Goal: Information Seeking & Learning: Learn about a topic

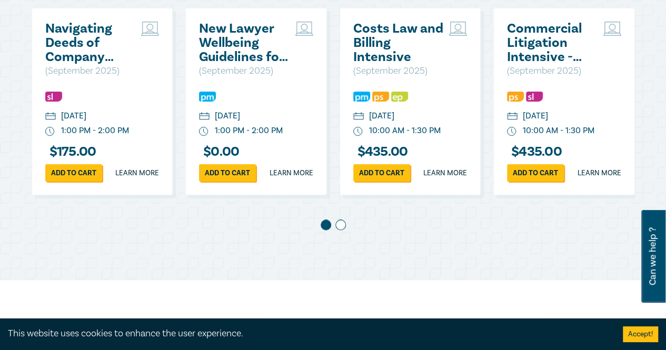
scroll to position [579, 0]
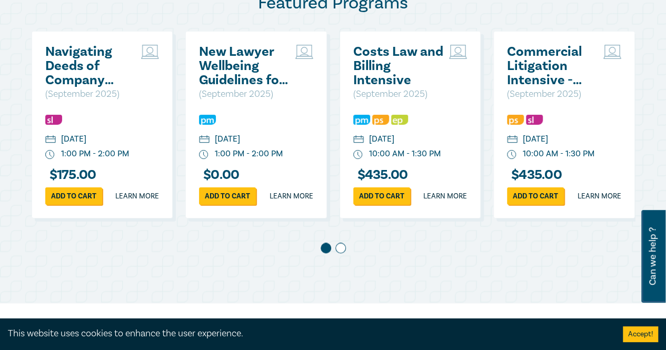
click at [339, 253] on span at bounding box center [340, 248] width 11 height 11
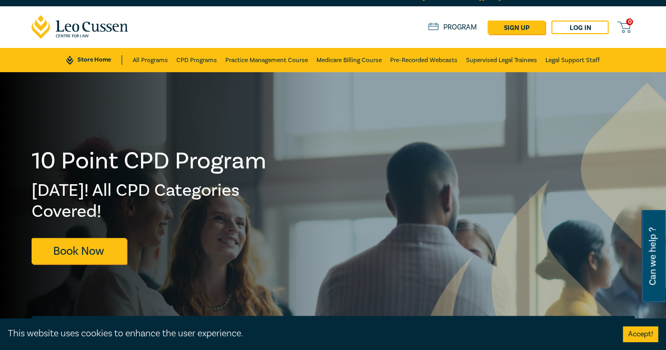
scroll to position [0, 0]
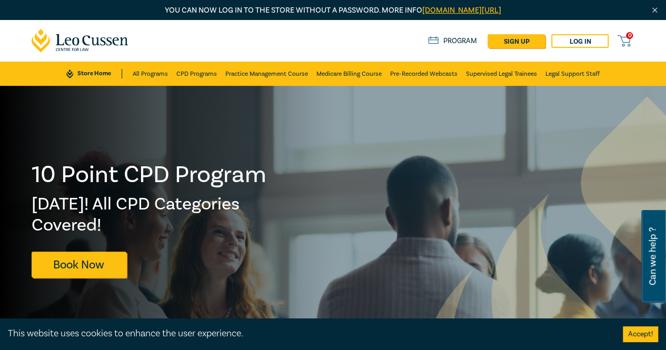
click at [456, 41] on link "Program" at bounding box center [452, 40] width 49 height 9
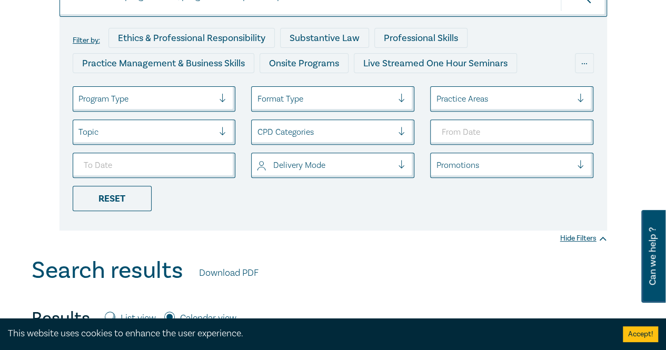
scroll to position [158, 0]
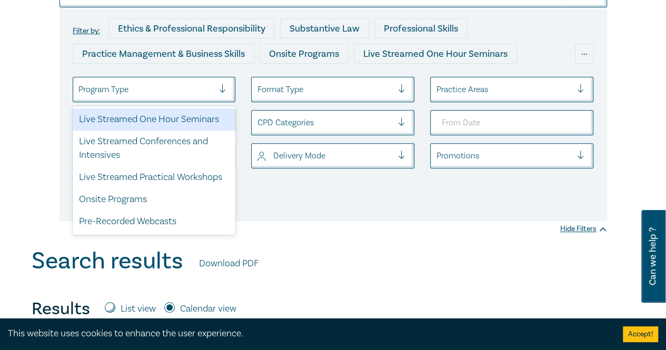
click at [225, 91] on div at bounding box center [227, 89] width 16 height 11
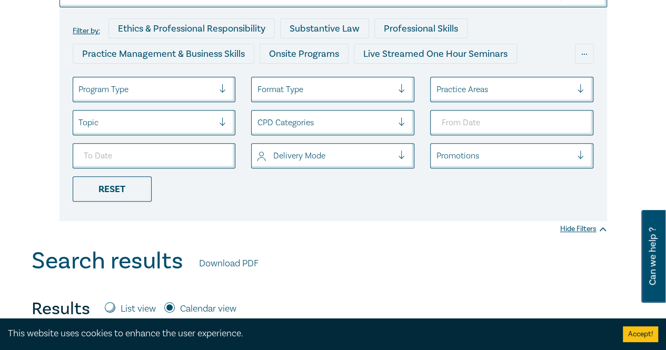
click at [334, 231] on div "Filter by: Ethics & Professional Responsibility Substantive Law Professional Sk…" at bounding box center [333, 87] width 666 height 319
click at [358, 126] on div at bounding box center [325, 123] width 136 height 14
click at [445, 192] on ul "Program Type Format Type Practice Areas Topic CPD Categories Delivery Mode Prom…" at bounding box center [333, 139] width 537 height 125
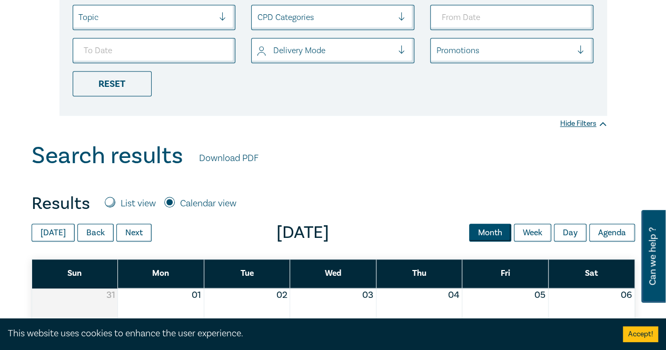
scroll to position [0, 0]
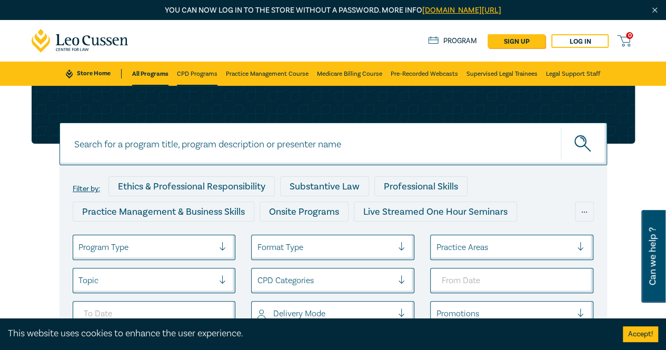
click at [208, 69] on link "CPD Programs" at bounding box center [197, 74] width 41 height 24
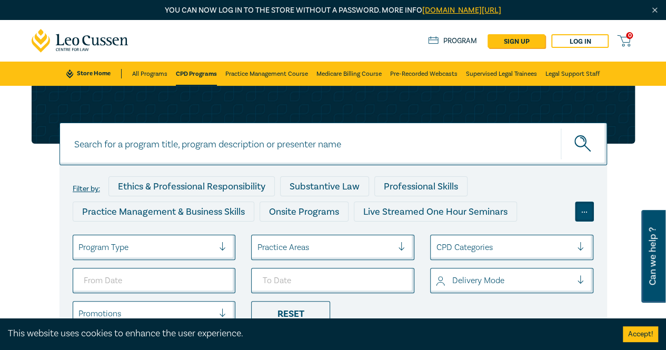
click at [584, 210] on div "..." at bounding box center [584, 212] width 19 height 20
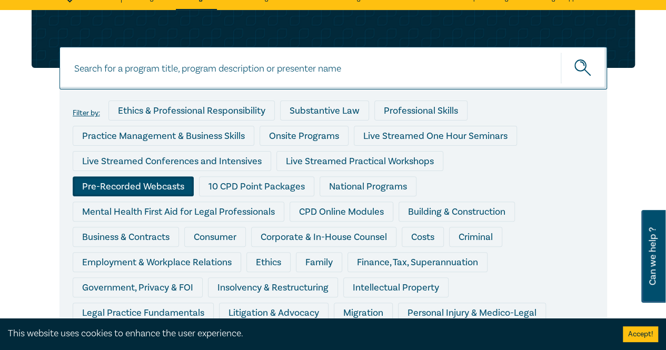
scroll to position [105, 0]
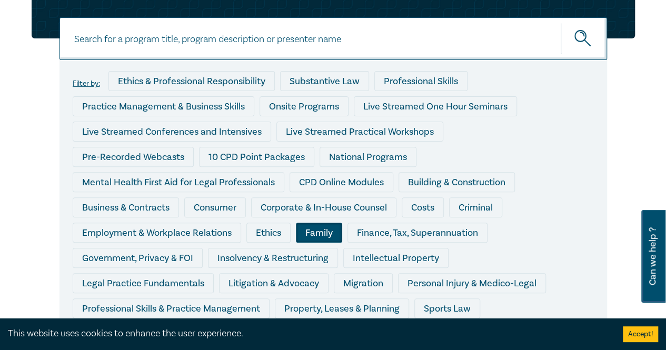
click at [296, 230] on div "Family" at bounding box center [319, 233] width 46 height 20
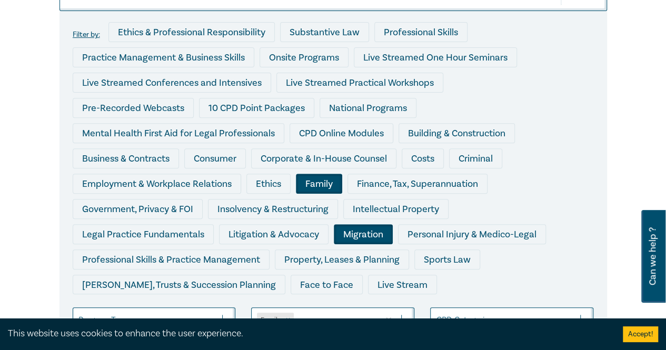
scroll to position [158, 0]
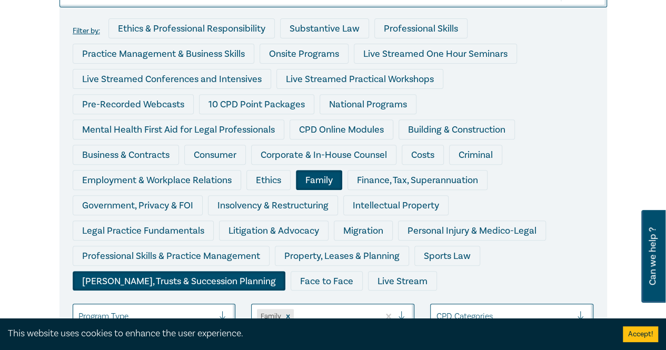
click at [269, 271] on div "[PERSON_NAME], Trusts & Succession Planning" at bounding box center [179, 281] width 213 height 20
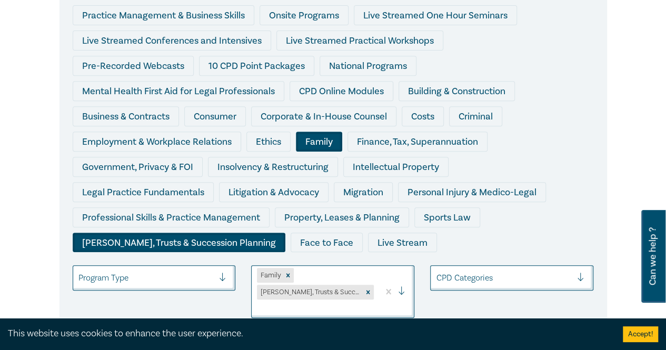
scroll to position [211, 0]
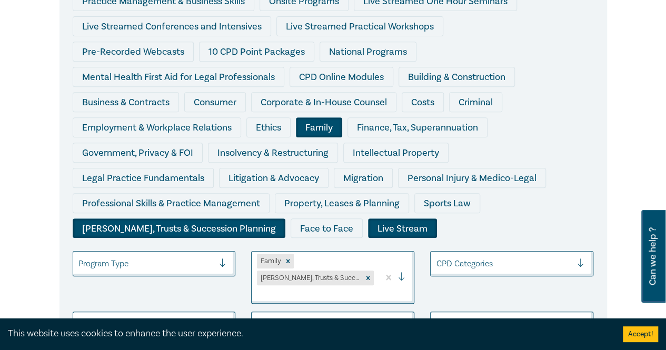
click at [416, 218] on div "Live Stream" at bounding box center [402, 228] width 69 height 20
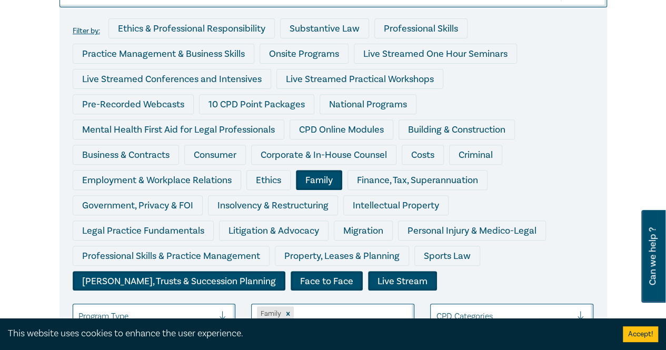
click at [360, 271] on div "Face to Face" at bounding box center [327, 281] width 72 height 20
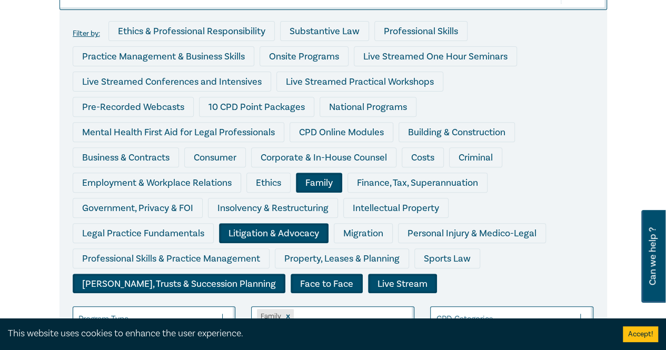
scroll to position [158, 0]
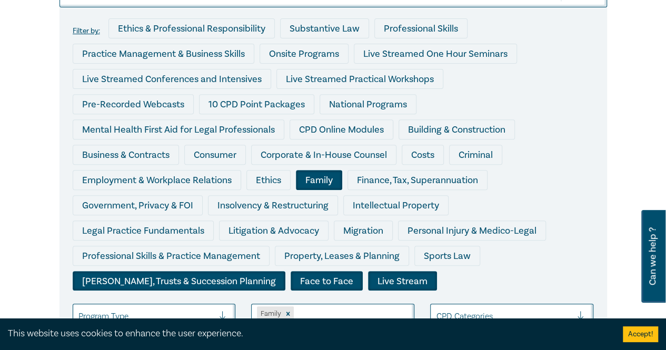
click at [358, 271] on div "Face to Face" at bounding box center [327, 281] width 72 height 20
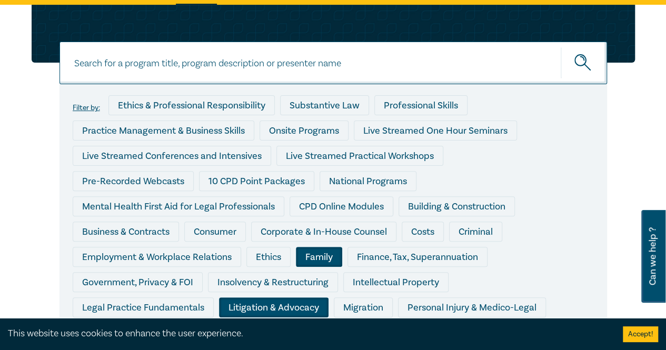
scroll to position [158, 0]
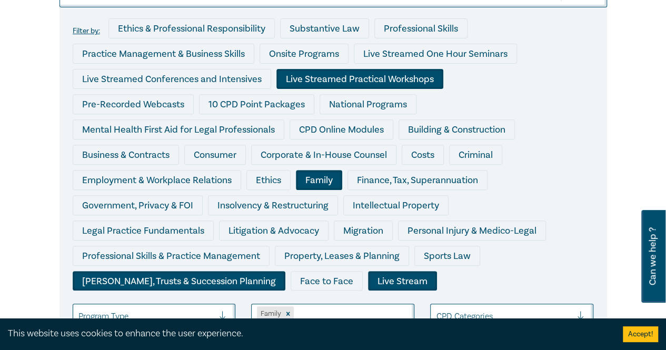
click at [352, 80] on div "Live Streamed Practical Workshops" at bounding box center [359, 79] width 167 height 20
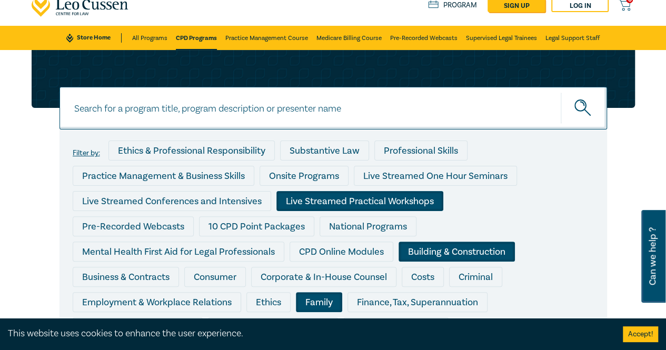
scroll to position [53, 0]
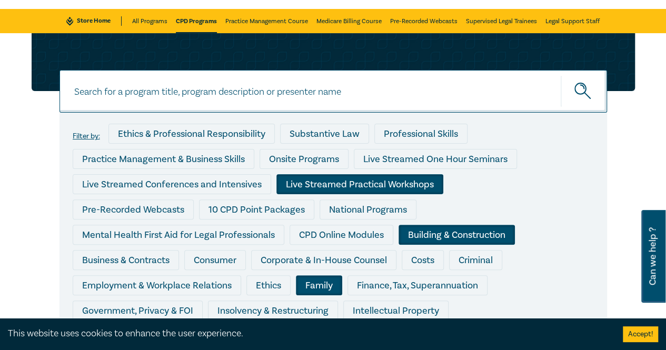
drag, startPoint x: 245, startPoint y: 258, endPoint x: 296, endPoint y: 236, distance: 55.4
click at [402, 258] on div "Costs" at bounding box center [423, 260] width 42 height 20
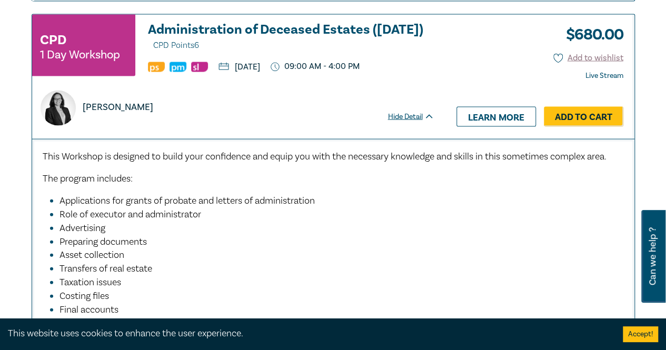
scroll to position [3053, 0]
